Goal: Find specific page/section: Find specific page/section

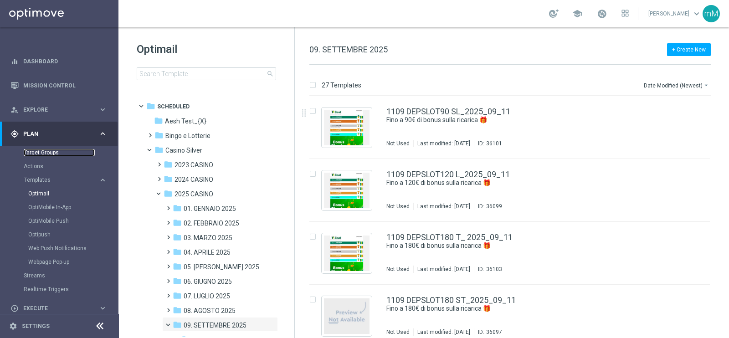
click at [48, 156] on link "Target Groups" at bounding box center [59, 152] width 71 height 7
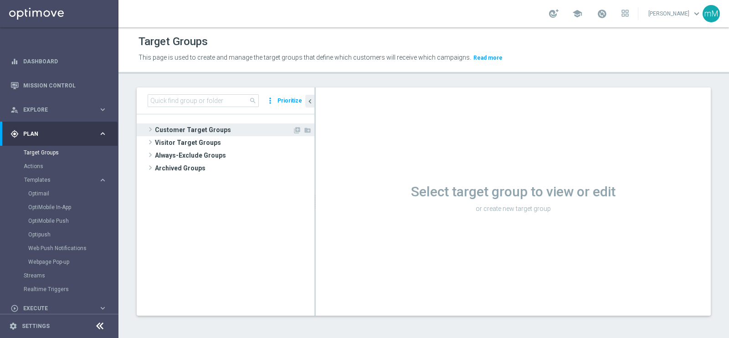
click at [195, 133] on span "Customer Target Groups" at bounding box center [224, 129] width 138 height 13
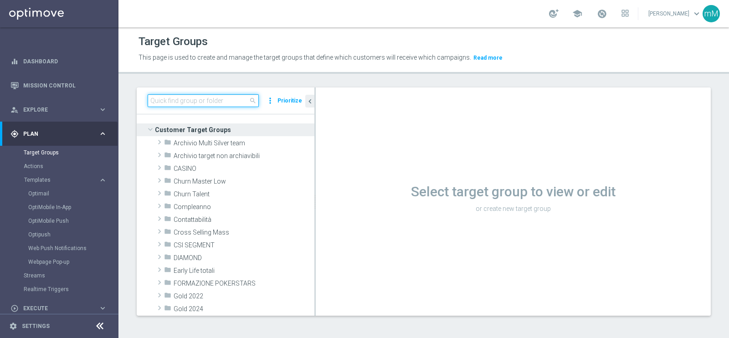
click at [196, 104] on input at bounding box center [203, 100] width 111 height 13
paste input "NO SALDO Active Casinò Silver Moda >60"
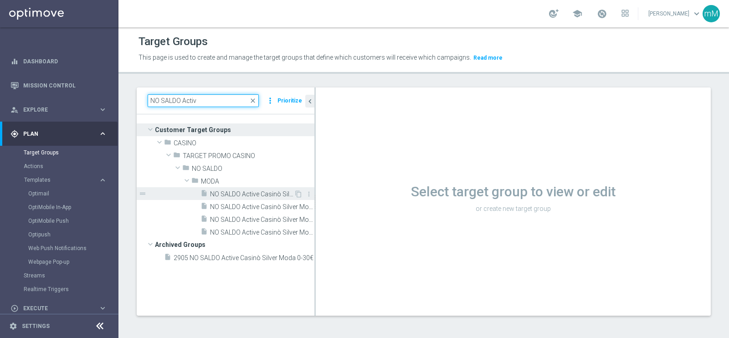
type input "NO SALDO Activ"
click at [258, 195] on span "NO SALDO Active Casinò Silver Moda >60" at bounding box center [252, 194] width 84 height 8
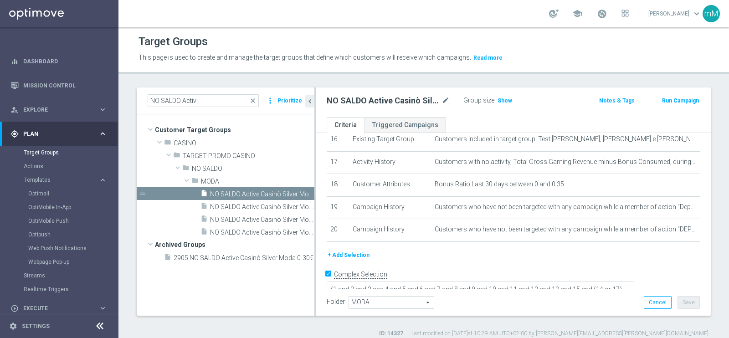
scroll to position [8, 0]
